Goal: Check status: Check status

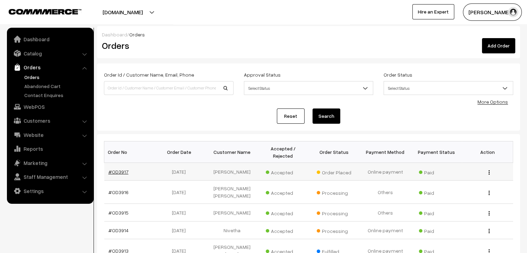
click at [118, 169] on link "#OD3917" at bounding box center [119, 172] width 20 height 6
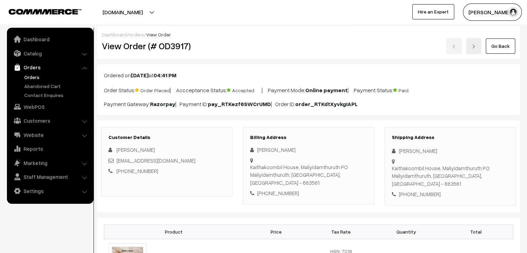
click at [137, 36] on link "orders" at bounding box center [136, 35] width 15 height 6
